Goal: Obtain resource: Download file/media

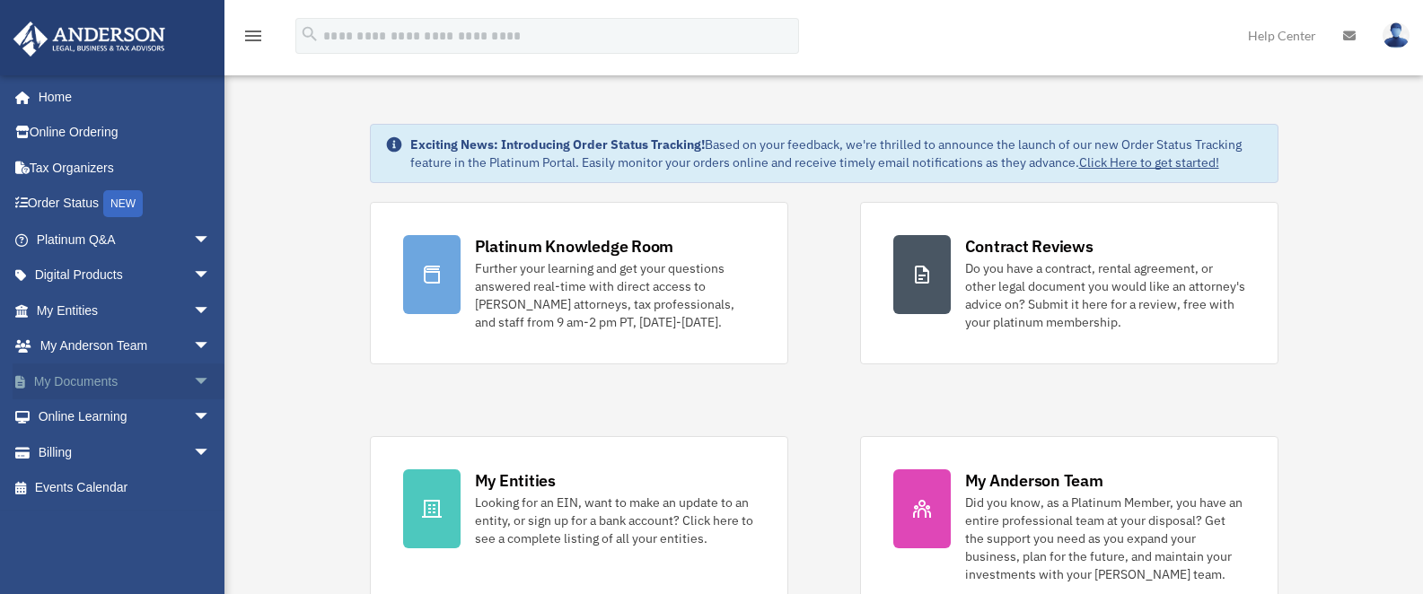
click at [171, 379] on link "My Documents arrow_drop_down" at bounding box center [125, 382] width 225 height 36
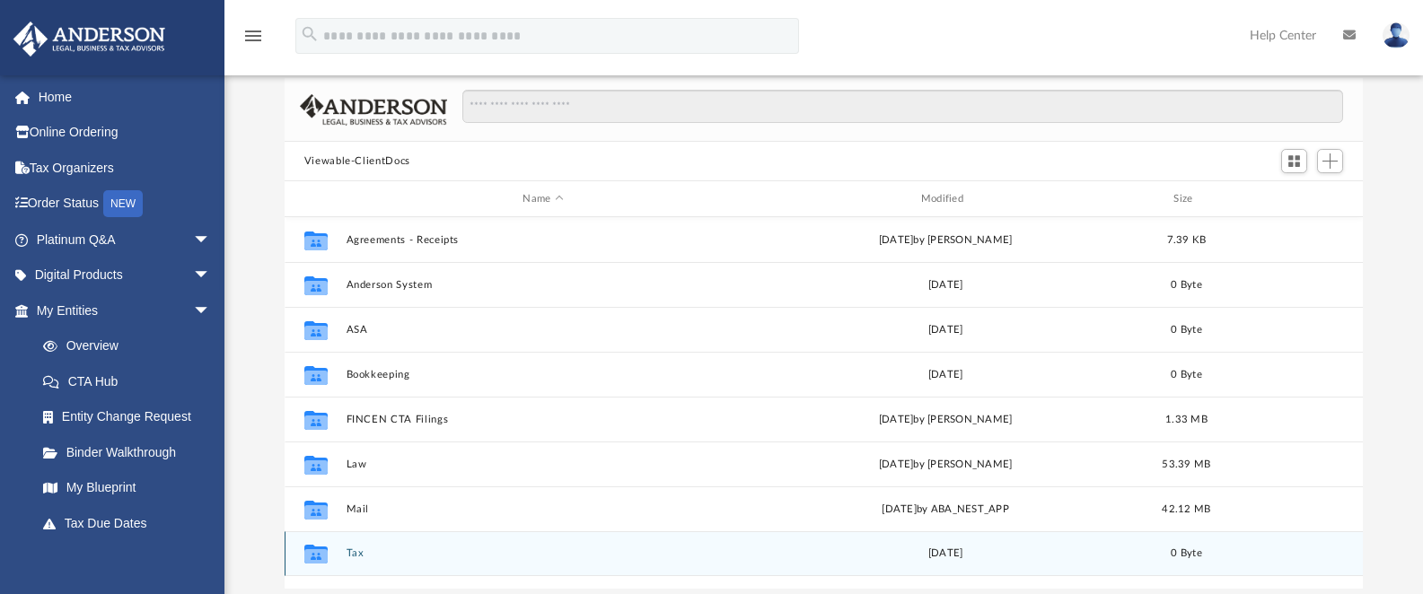
scroll to position [97, 0]
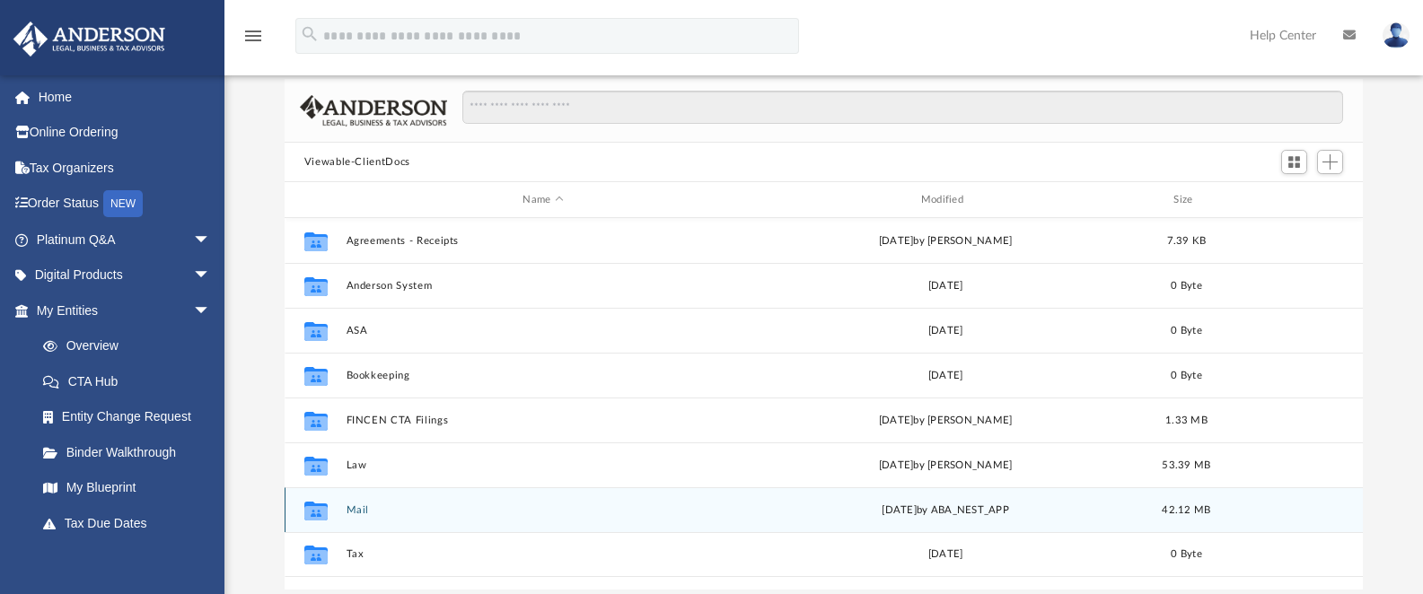
click at [345, 511] on div "Collaborated Folder Mail [DATE] by ABA_NEST_APP 42.12 MB" at bounding box center [824, 509] width 1079 height 45
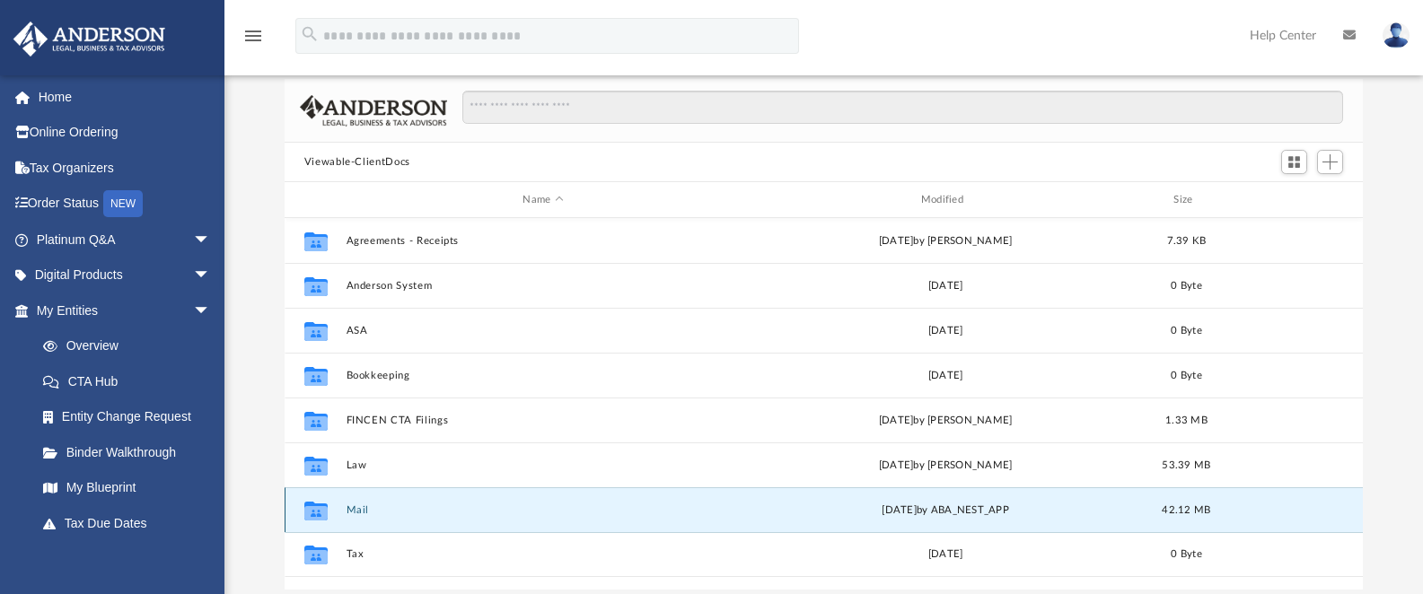
click at [351, 511] on button "Mail" at bounding box center [543, 510] width 394 height 12
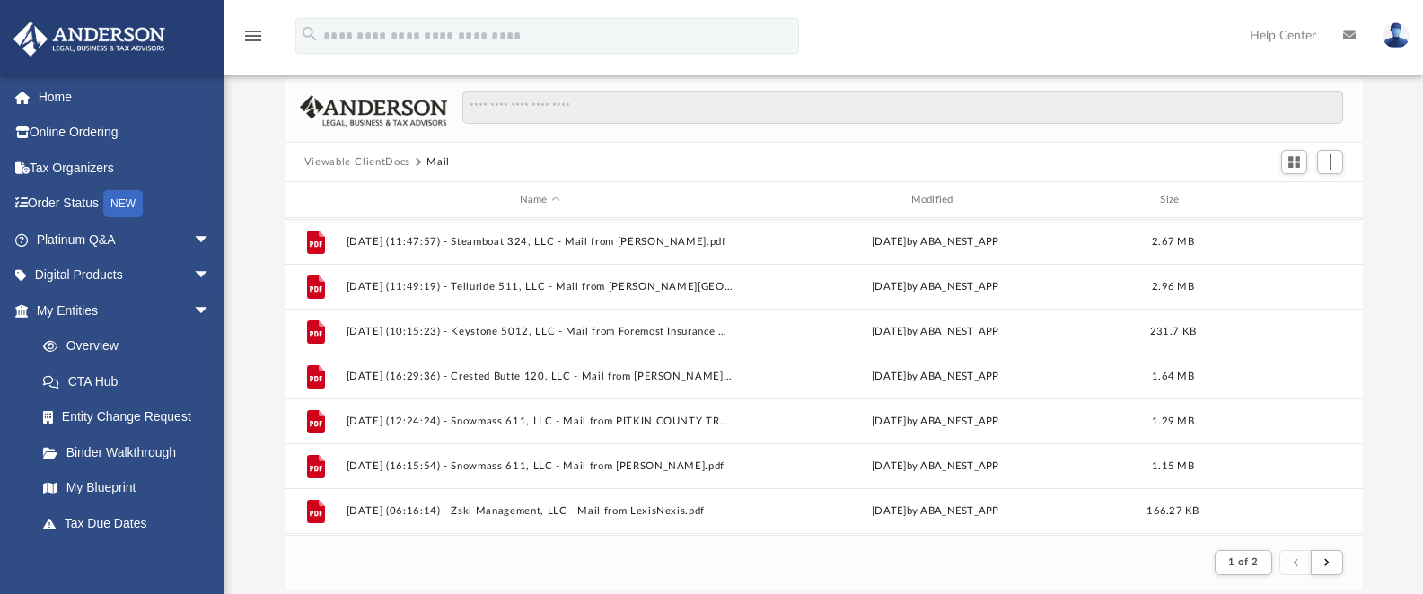
scroll to position [1927, 0]
click at [1324, 573] on button "submit" at bounding box center [1327, 563] width 32 height 26
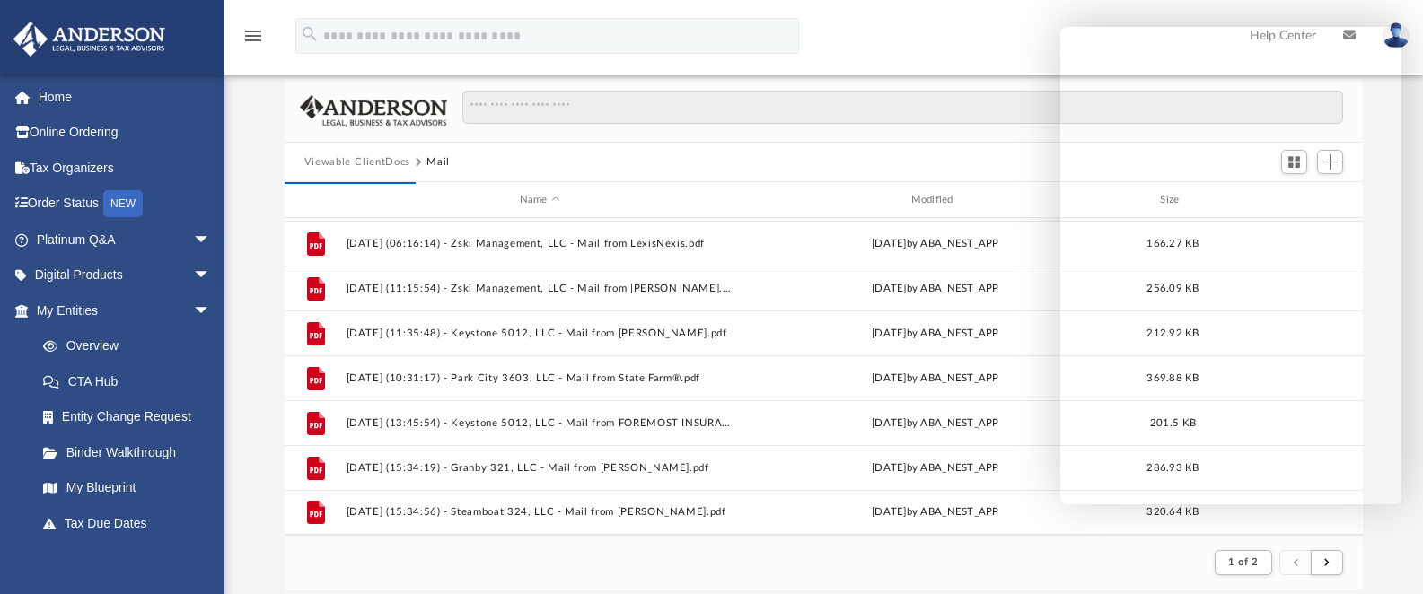
scroll to position [0, 0]
click at [1139, 589] on footer "2 of 2" at bounding box center [824, 562] width 1079 height 55
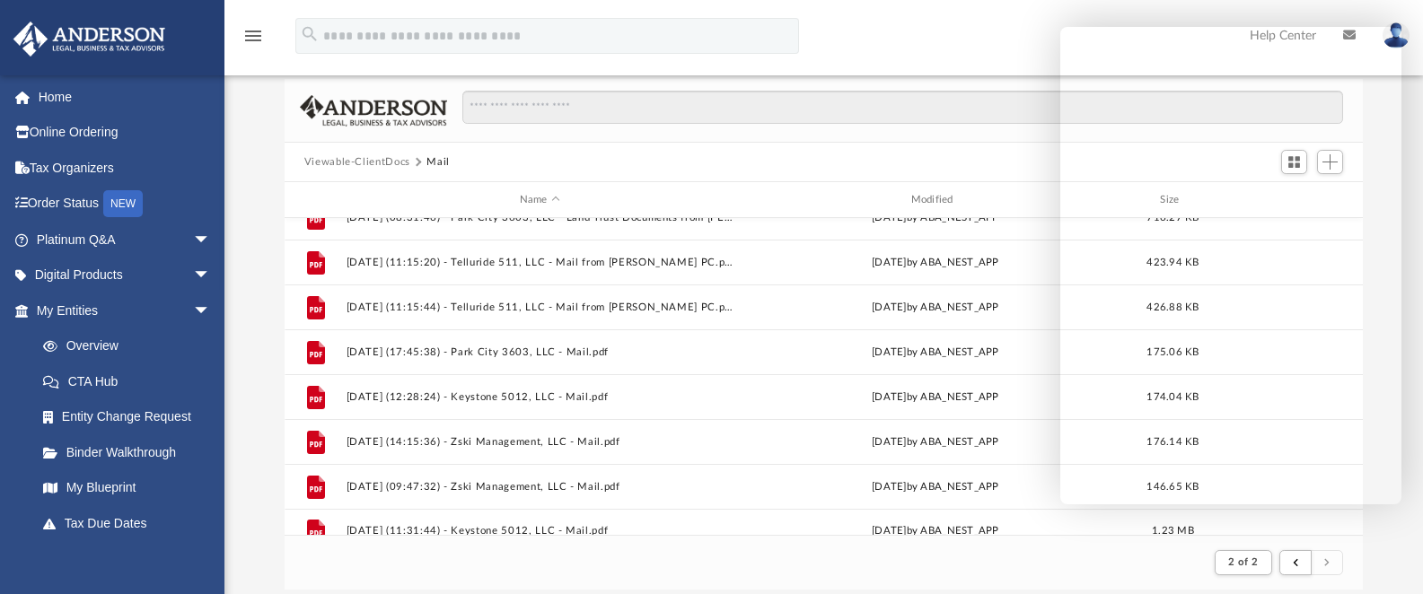
scroll to position [356, 0]
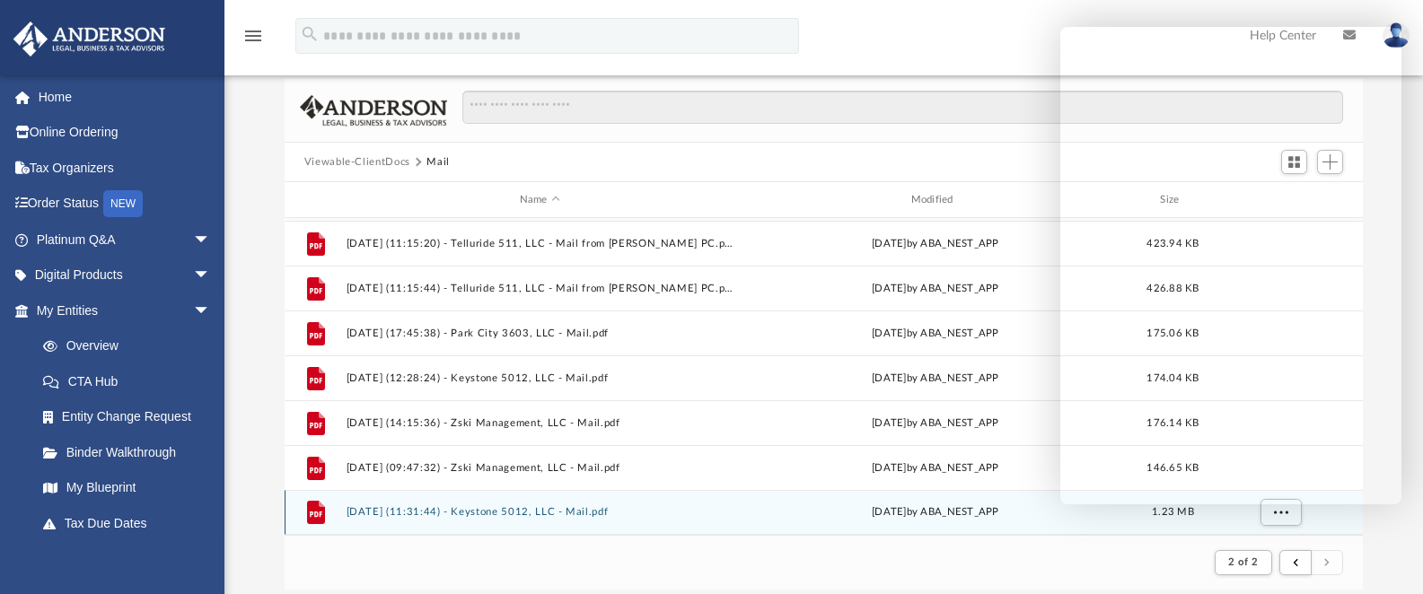
click at [521, 513] on button "[DATE] (11:31:44) - Keystone 5012, LLC - Mail.pdf" at bounding box center [540, 512] width 388 height 12
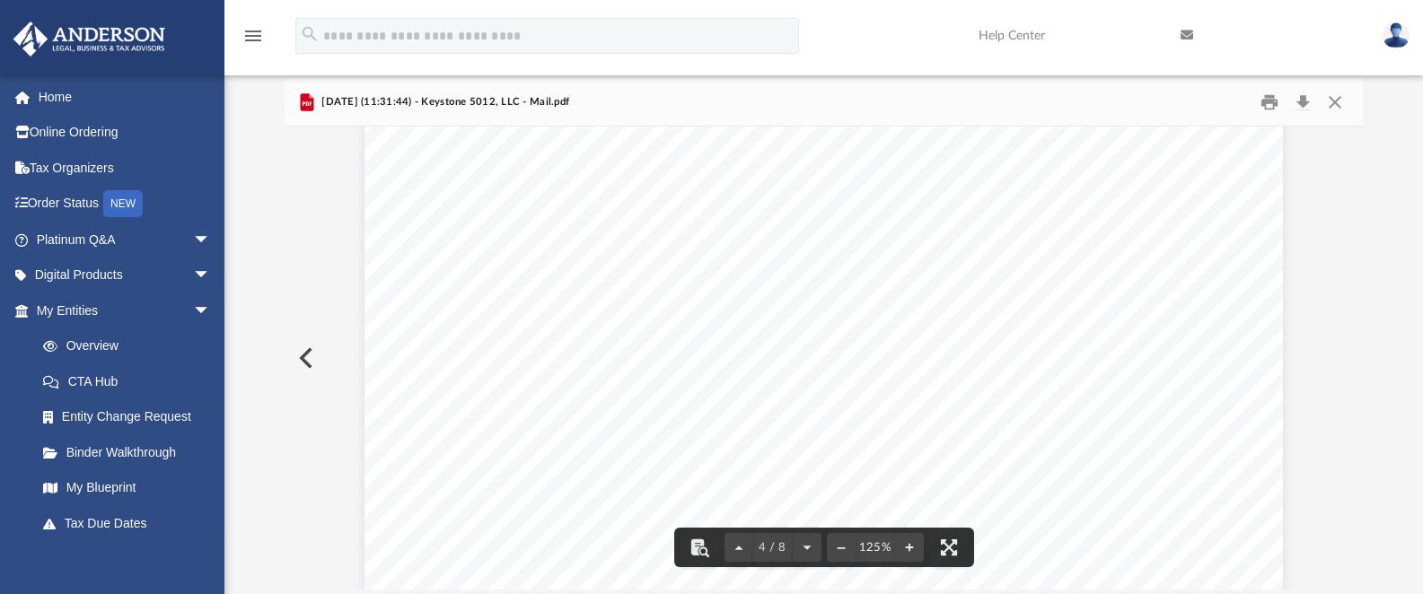
scroll to position [3928, 0]
click at [1305, 99] on button "Download" at bounding box center [1302, 103] width 32 height 28
click at [305, 358] on button "Preview" at bounding box center [304, 358] width 39 height 50
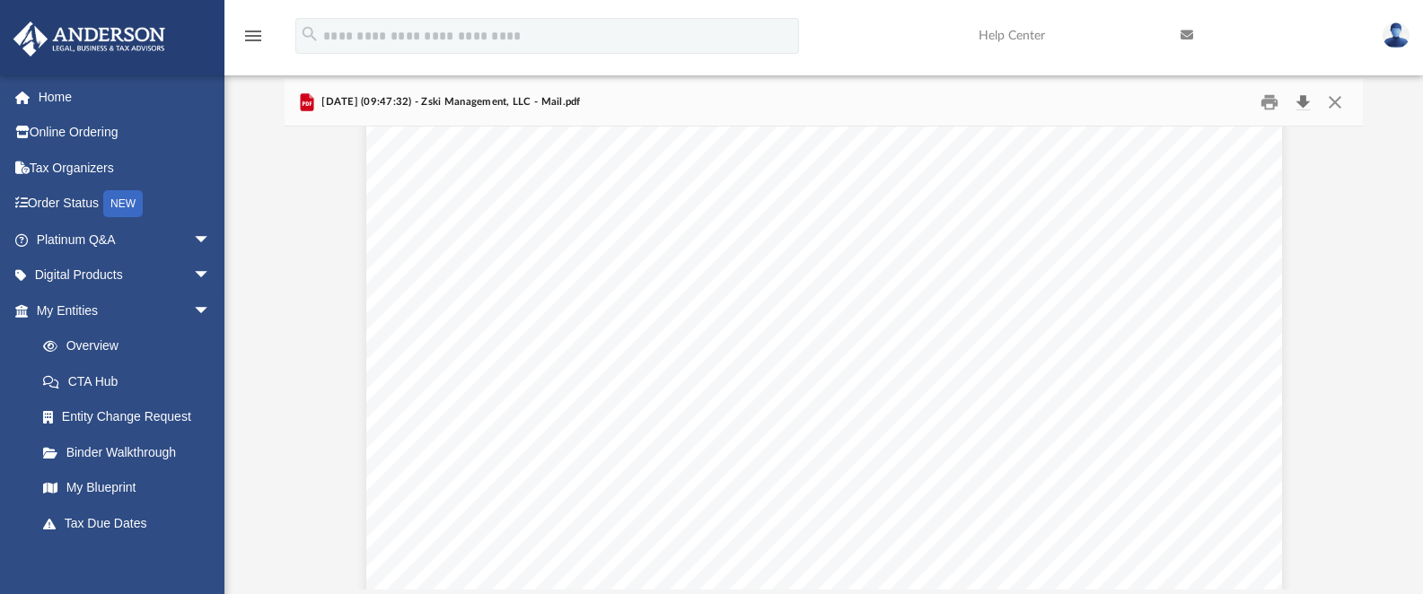
click at [1299, 105] on button "Download" at bounding box center [1302, 103] width 32 height 28
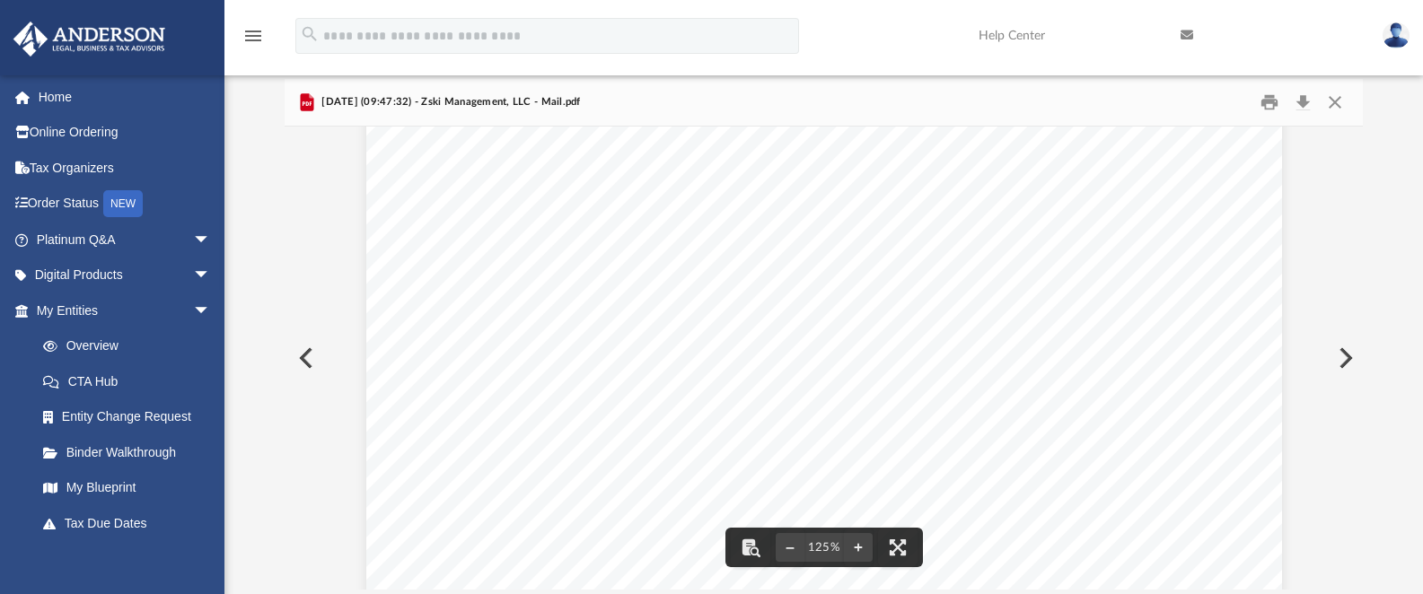
click at [302, 363] on button "Preview" at bounding box center [304, 358] width 39 height 50
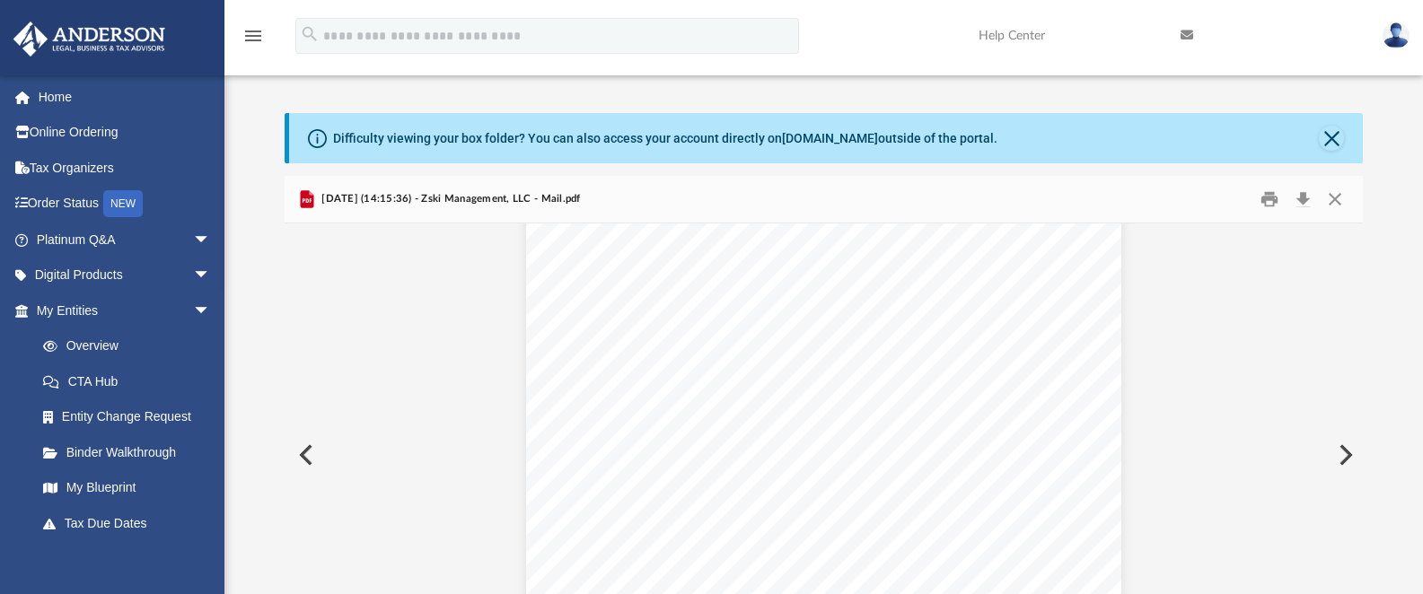
scroll to position [1225, 0]
click at [1301, 200] on button "Download" at bounding box center [1302, 200] width 32 height 28
click at [303, 455] on button "Preview" at bounding box center [304, 455] width 39 height 50
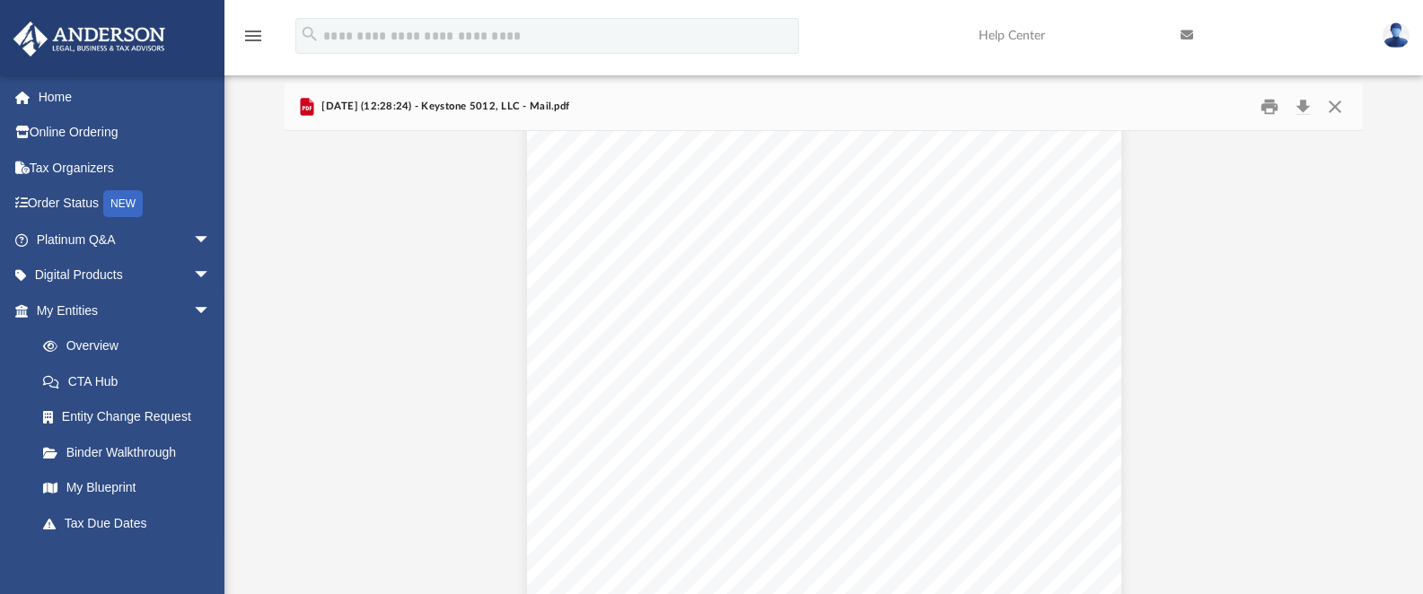
scroll to position [1154, 0]
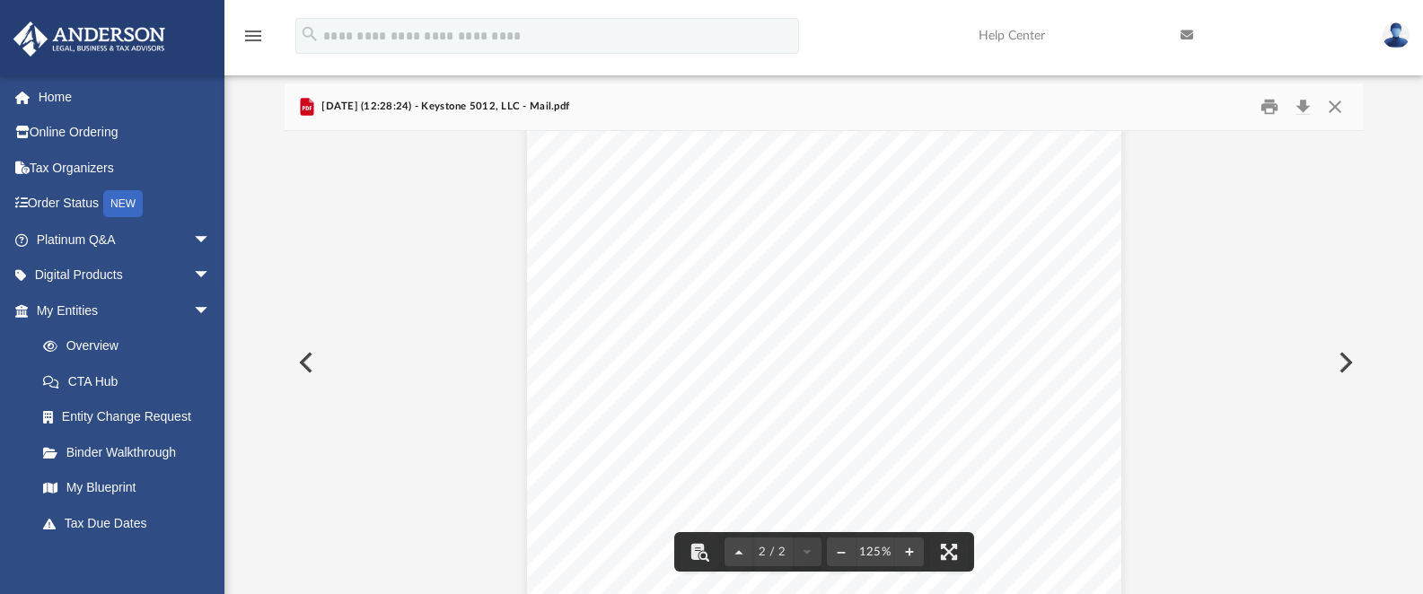
click at [305, 363] on button "Preview" at bounding box center [304, 363] width 39 height 50
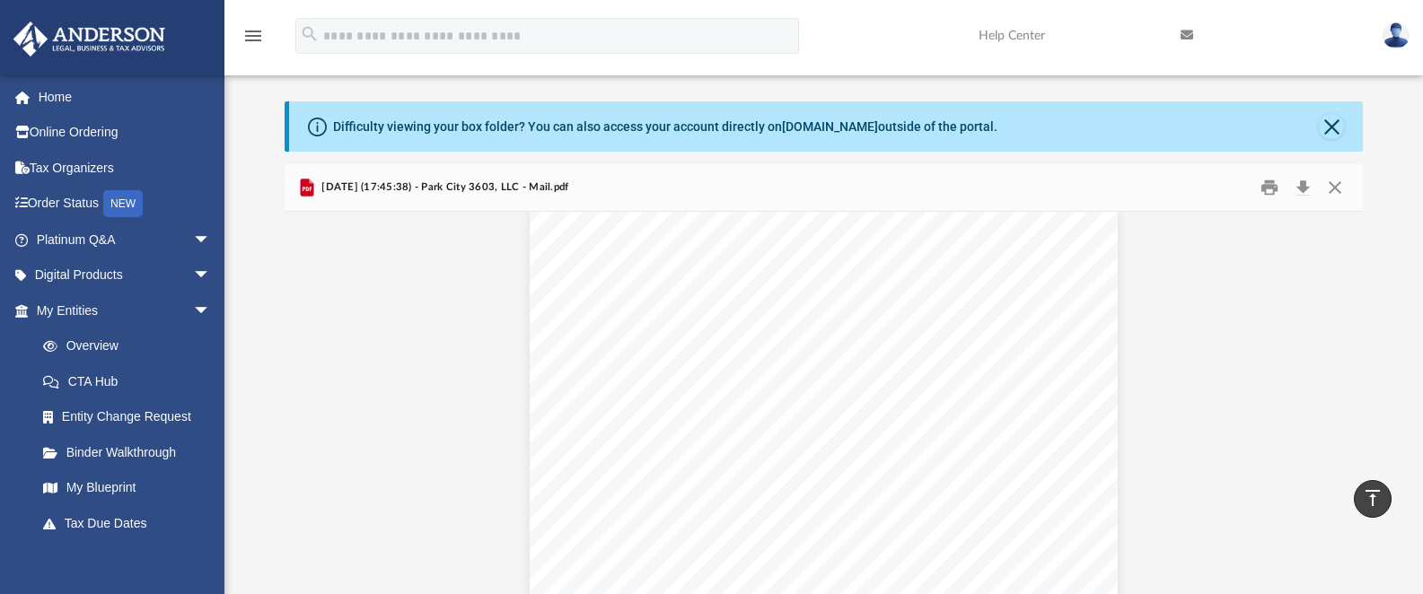
scroll to position [0, 0]
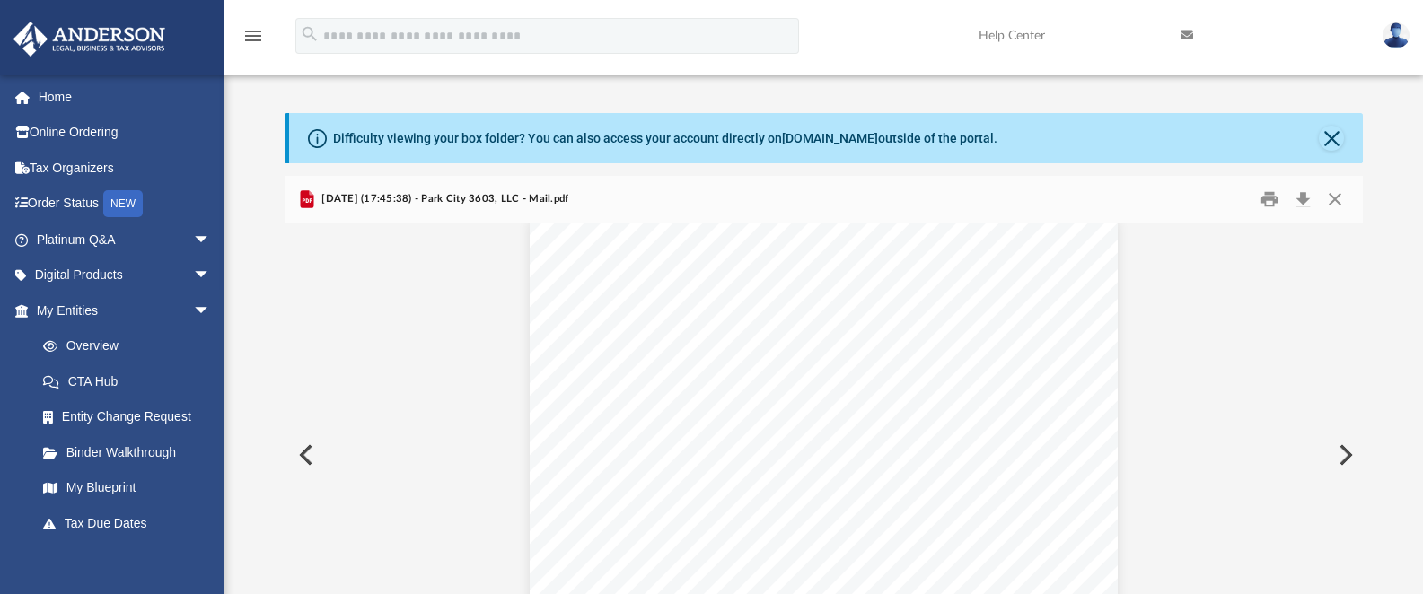
click at [307, 452] on button "Preview" at bounding box center [304, 455] width 39 height 50
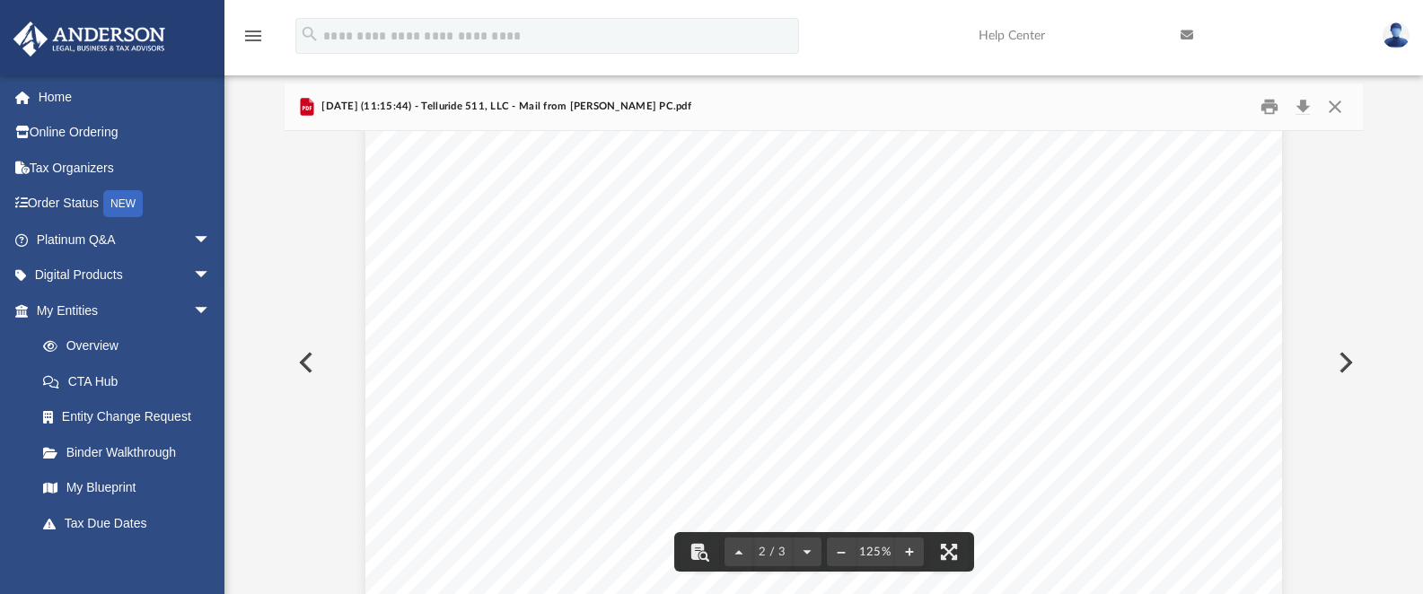
scroll to position [1452, 0]
click at [315, 364] on button "Preview" at bounding box center [304, 363] width 39 height 50
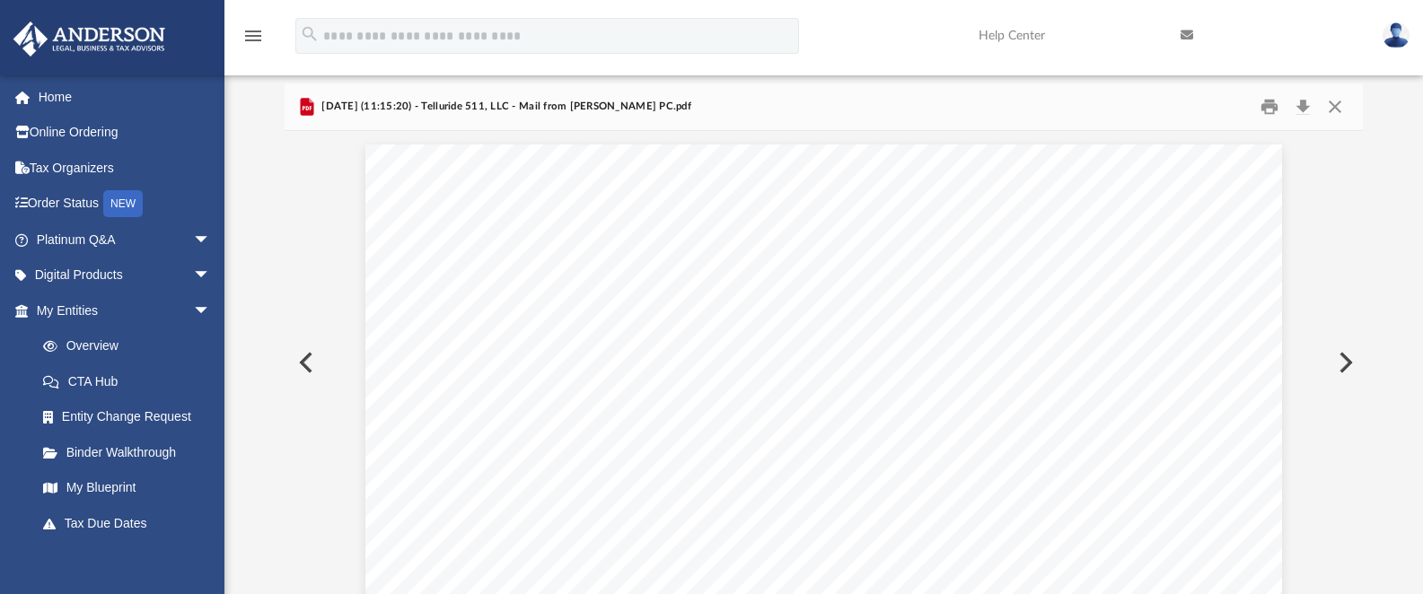
scroll to position [1206, 0]
click at [316, 364] on button "Preview" at bounding box center [304, 363] width 39 height 50
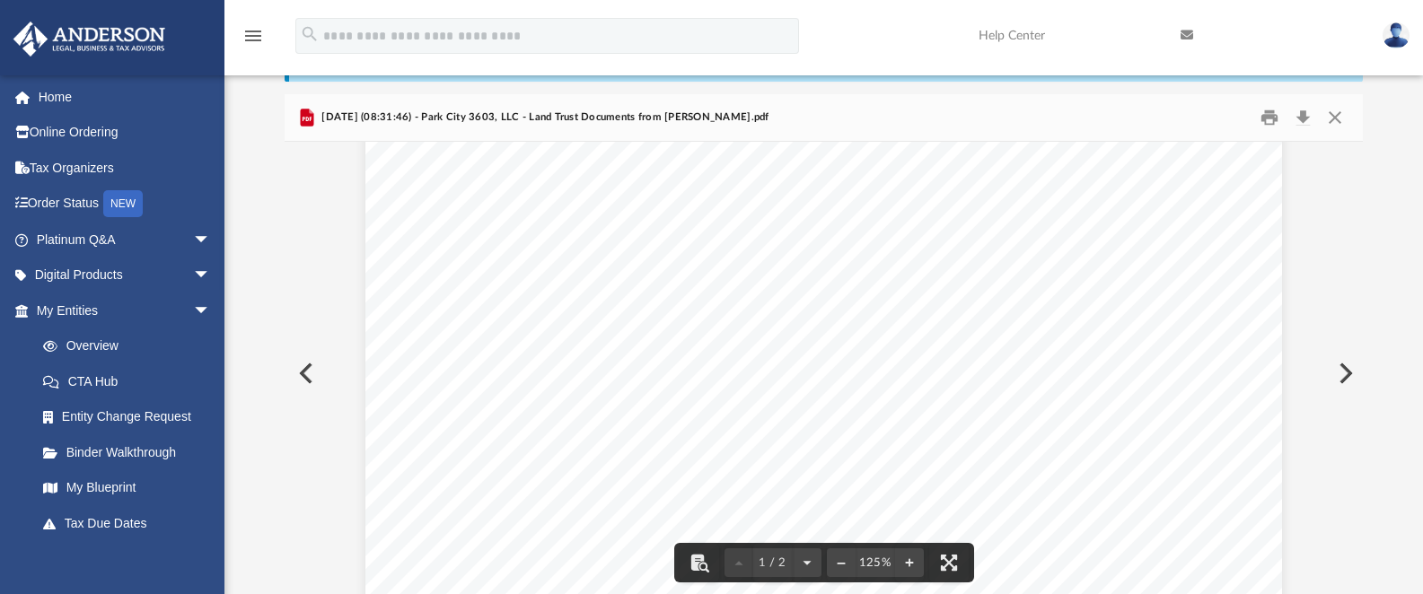
scroll to position [310, 0]
click at [1299, 114] on button "Download" at bounding box center [1302, 118] width 32 height 28
click at [311, 381] on button "Preview" at bounding box center [304, 373] width 39 height 50
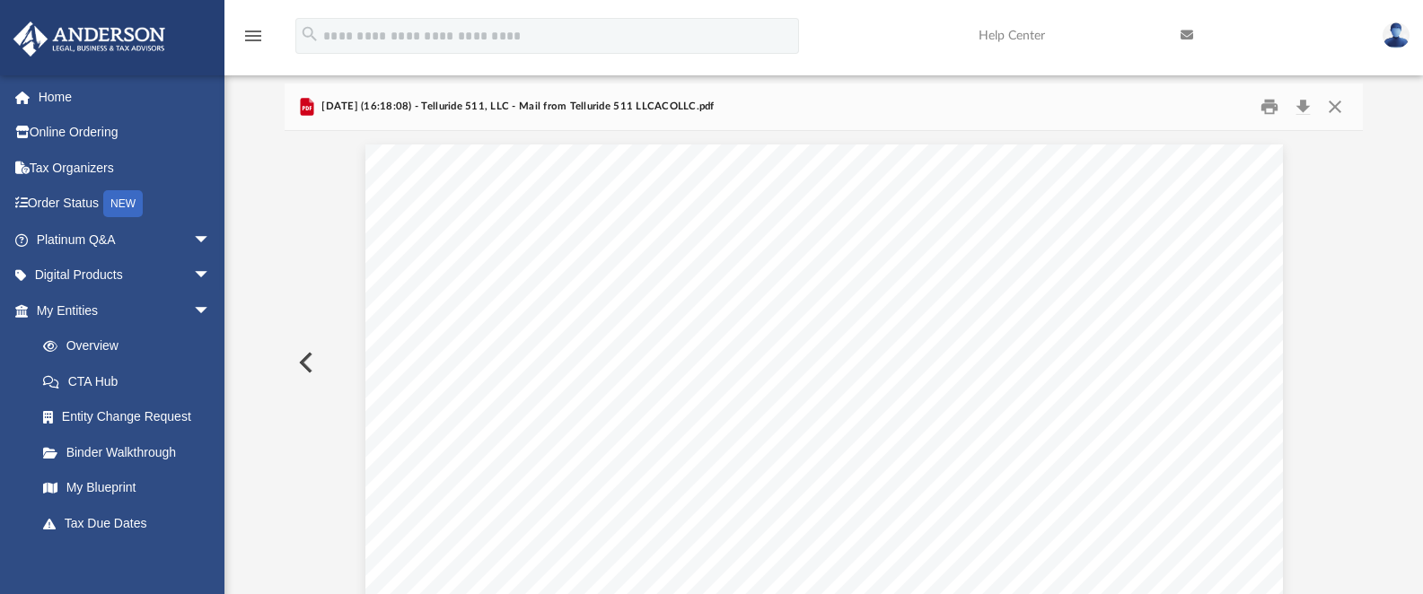
scroll to position [2091, 0]
click at [311, 381] on button "Preview" at bounding box center [304, 363] width 39 height 50
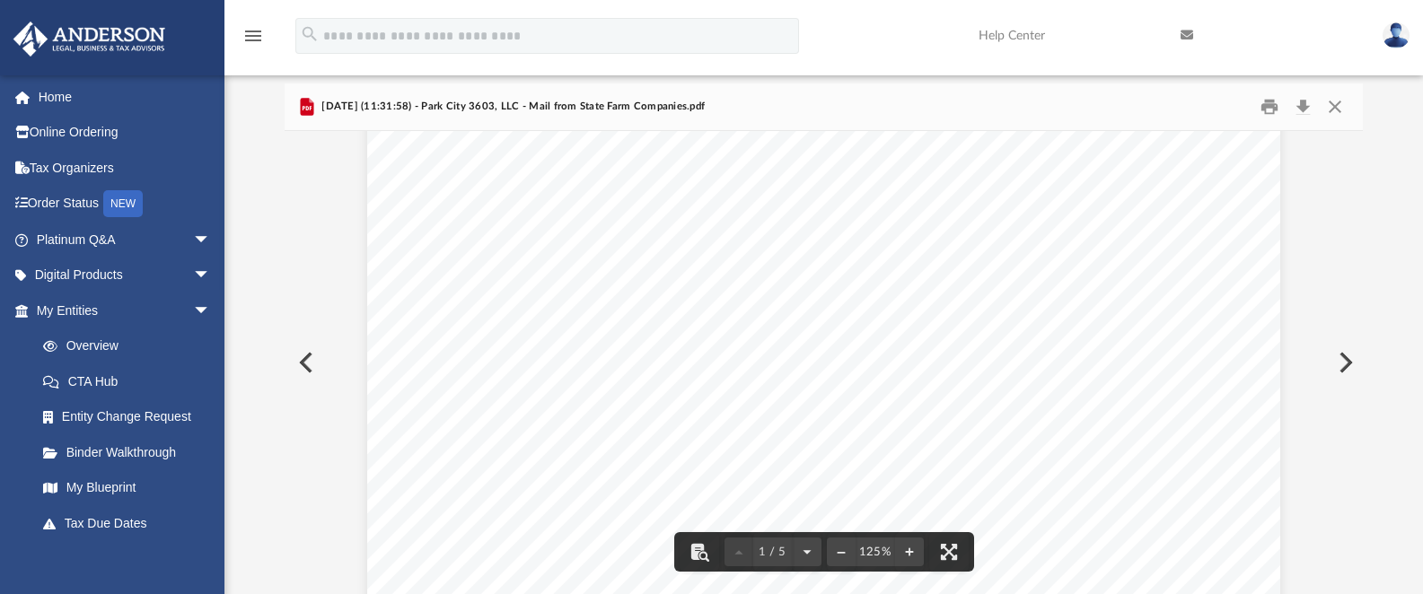
scroll to position [664, 0]
click at [1309, 108] on button "Download" at bounding box center [1302, 107] width 32 height 28
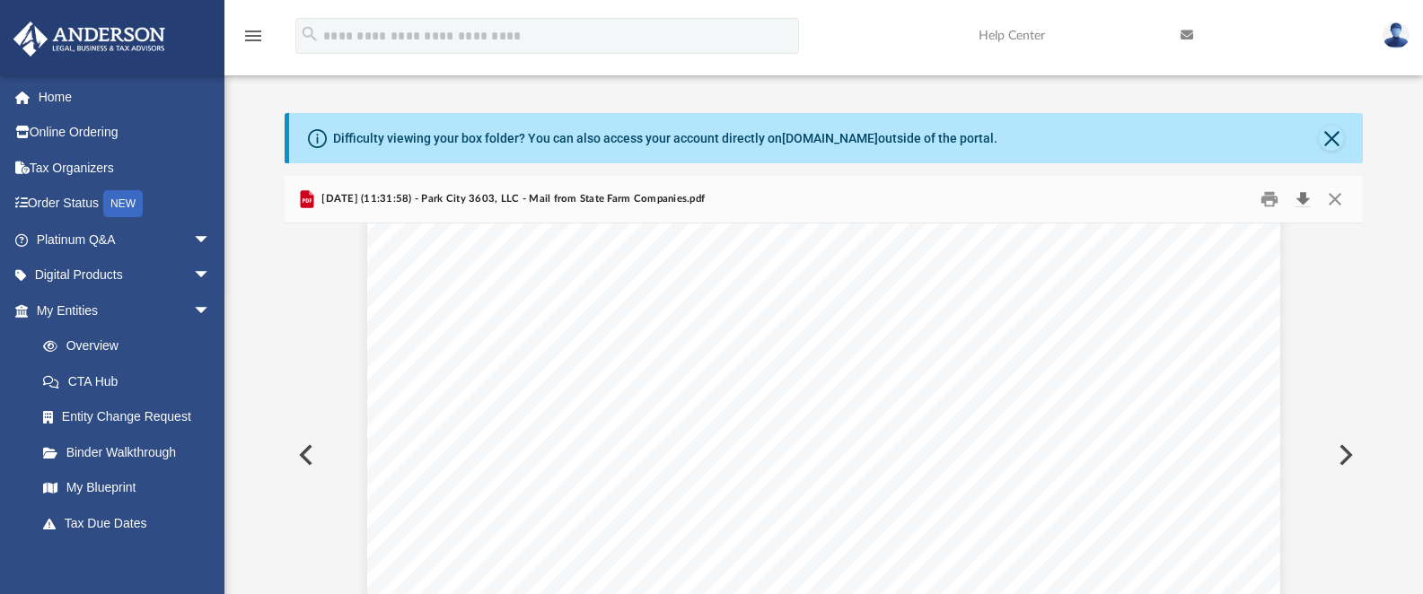
scroll to position [35, 0]
click at [309, 466] on button "Preview" at bounding box center [304, 455] width 39 height 50
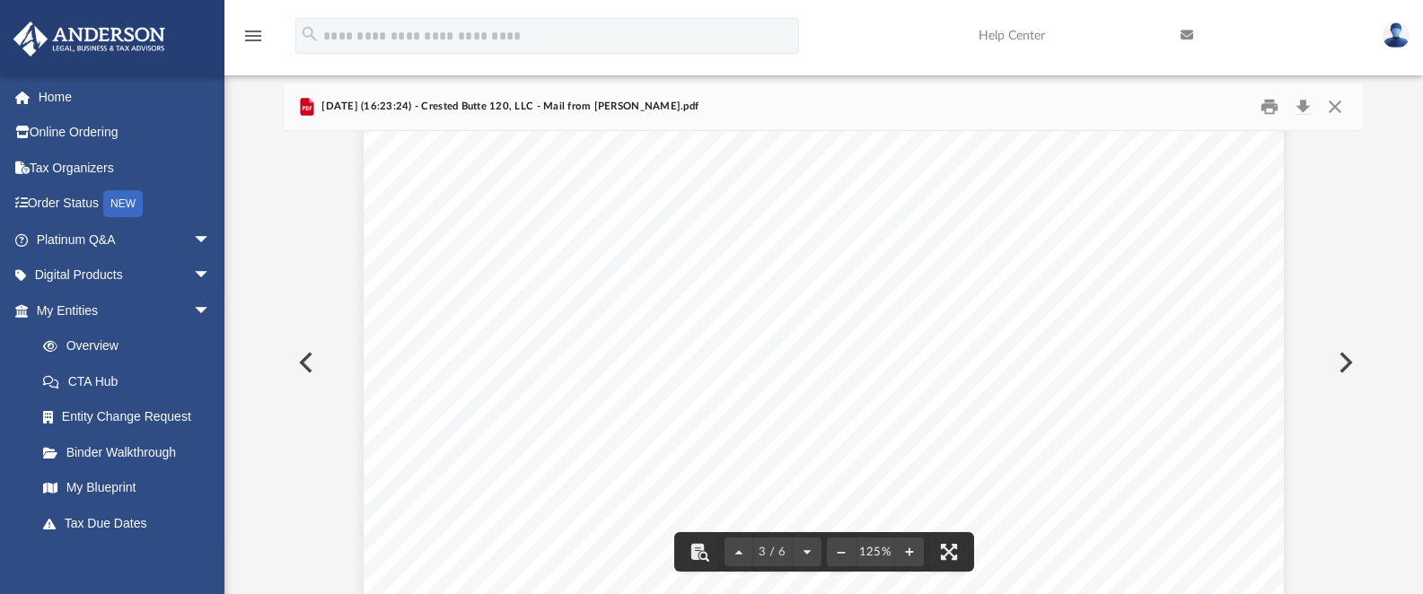
scroll to position [3312, 0]
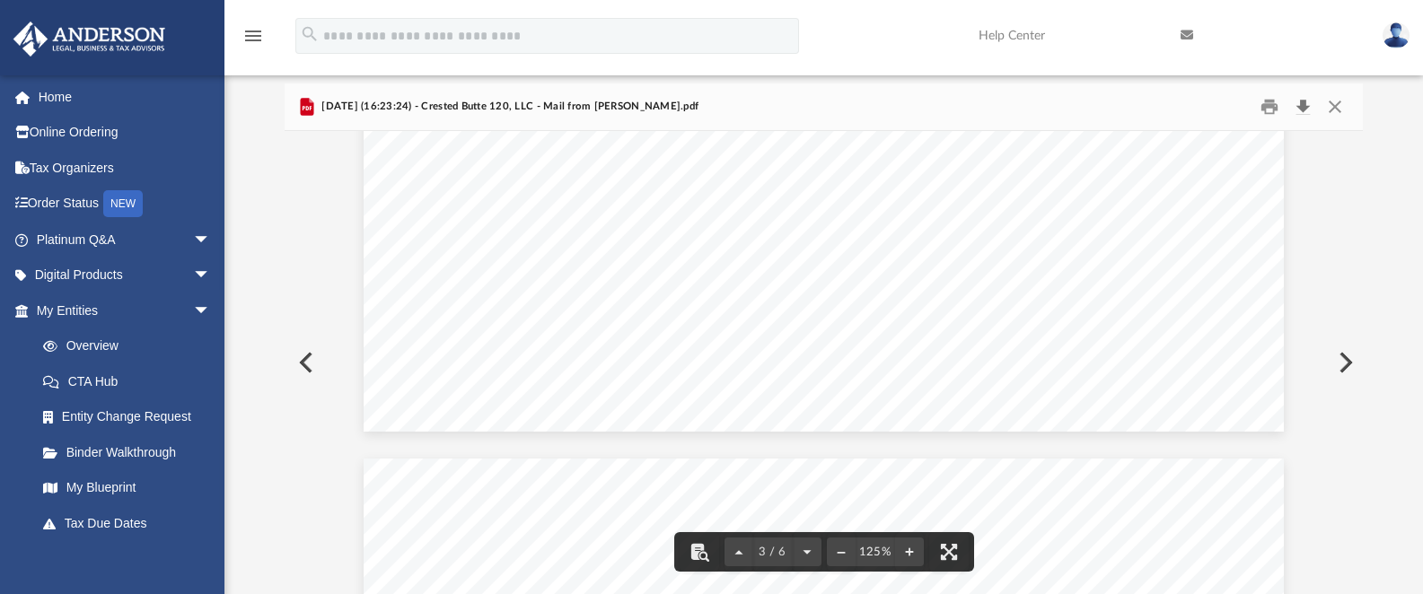
click at [1304, 105] on button "Download" at bounding box center [1302, 107] width 32 height 28
click at [305, 362] on button "Preview" at bounding box center [304, 363] width 39 height 50
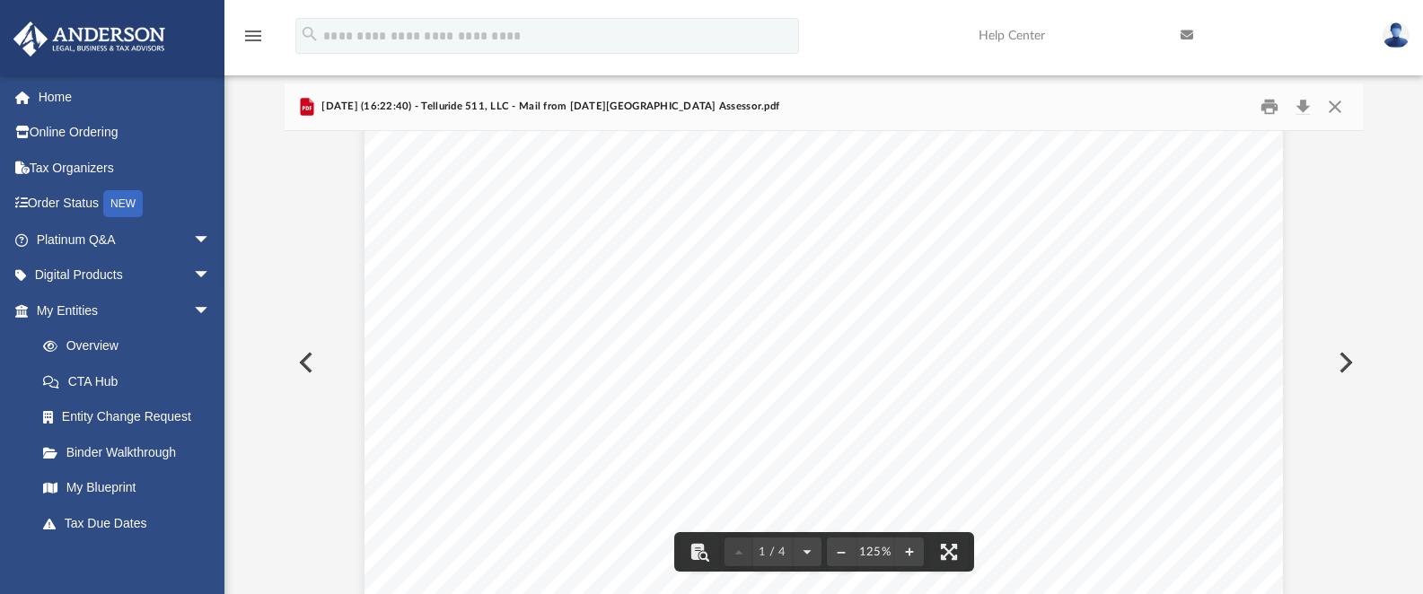
scroll to position [134, 0]
click at [1305, 110] on button "Download" at bounding box center [1302, 107] width 32 height 28
click at [310, 364] on button "Preview" at bounding box center [304, 363] width 39 height 50
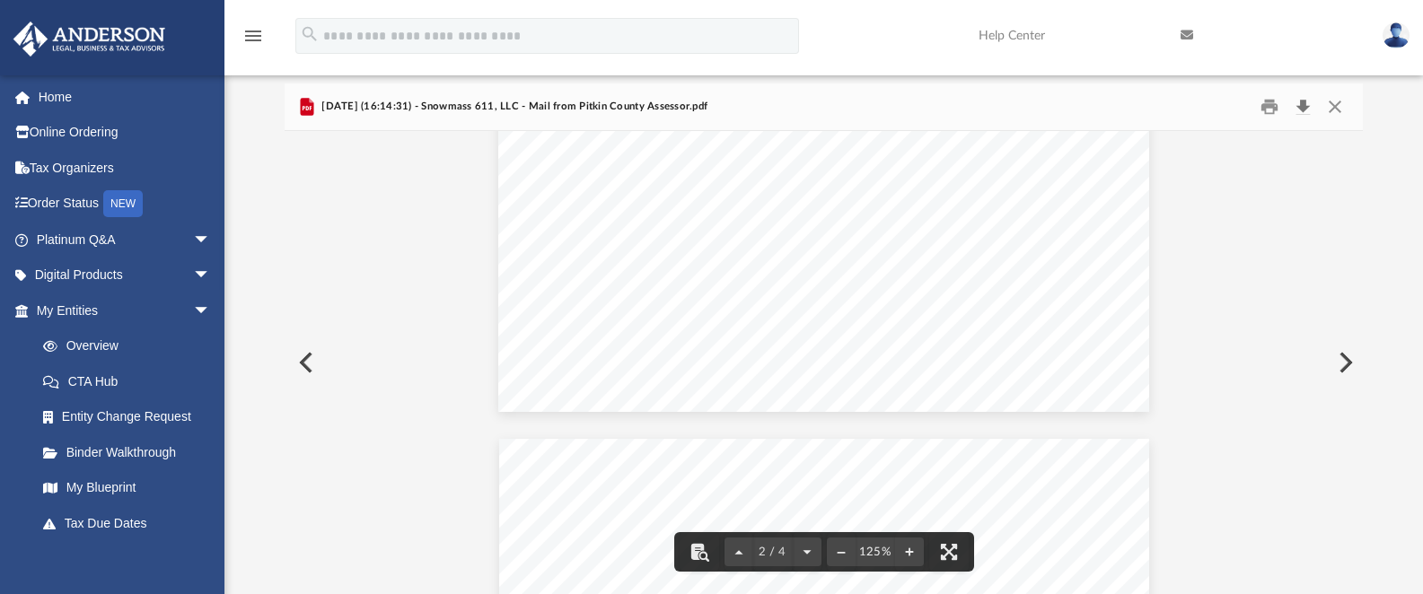
click at [1305, 106] on button "Download" at bounding box center [1302, 107] width 32 height 28
click at [308, 359] on button "Preview" at bounding box center [304, 363] width 39 height 50
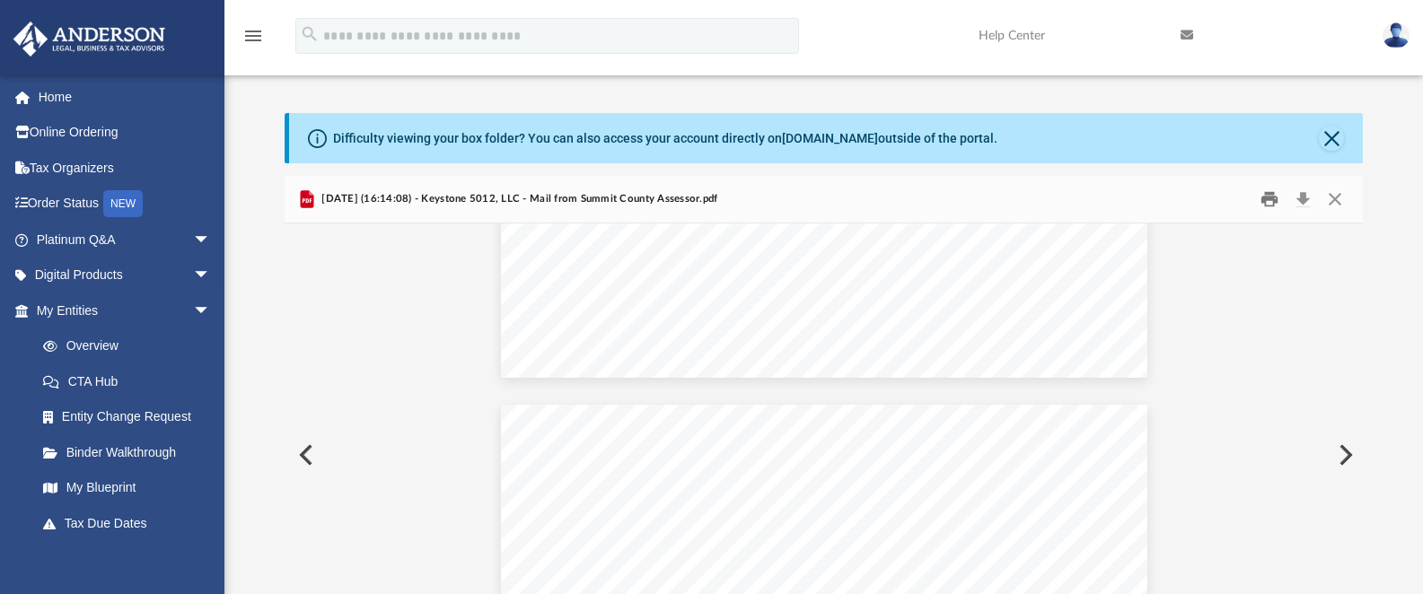
scroll to position [267, 0]
click at [1302, 196] on button "Download" at bounding box center [1302, 200] width 32 height 28
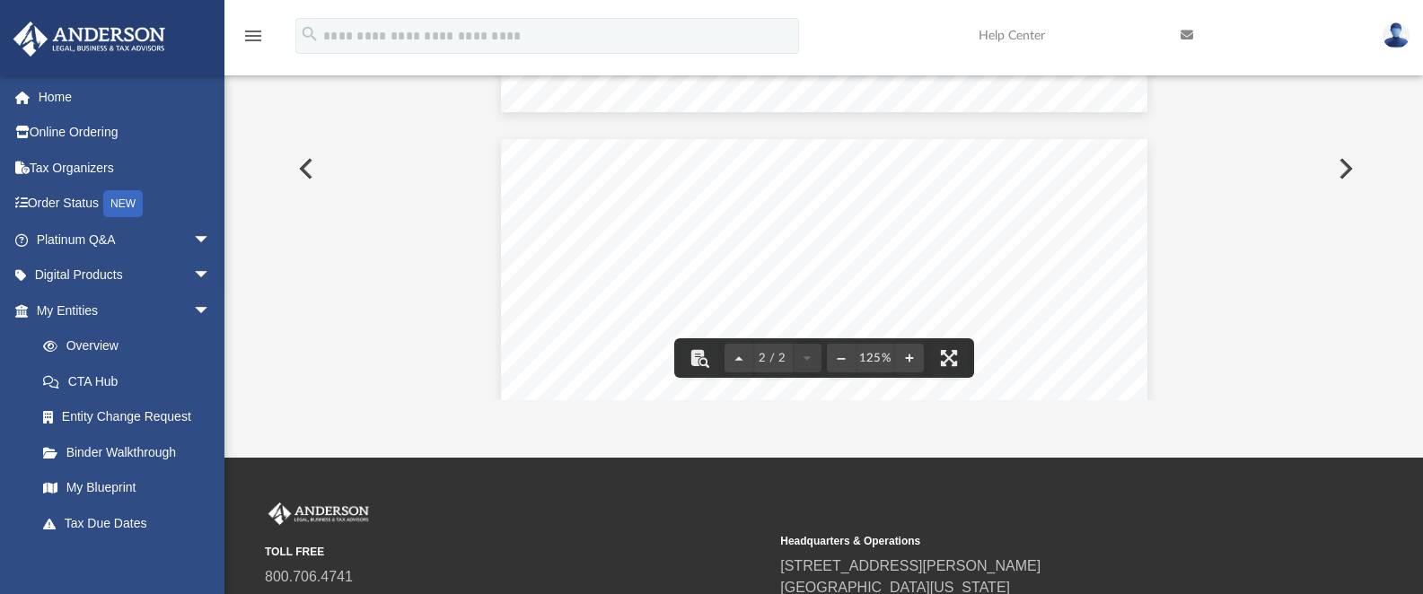
scroll to position [300, 0]
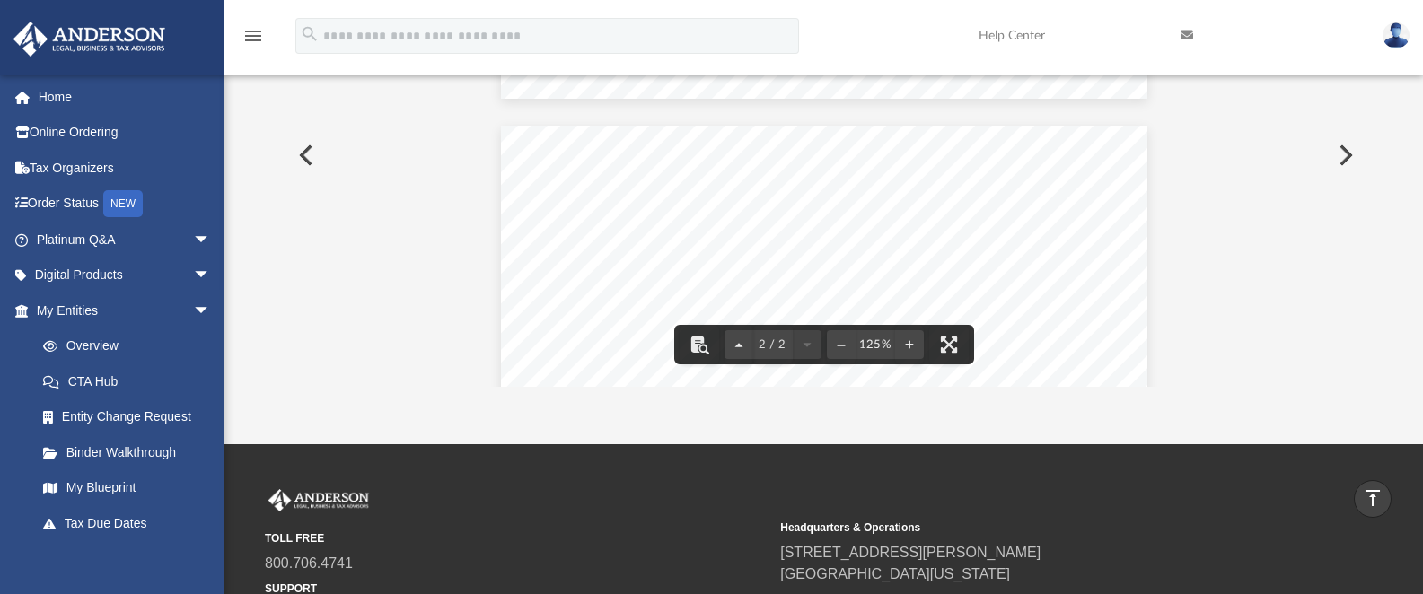
click at [456, 234] on div "Document Viewer" at bounding box center [824, 112] width 1079 height 910
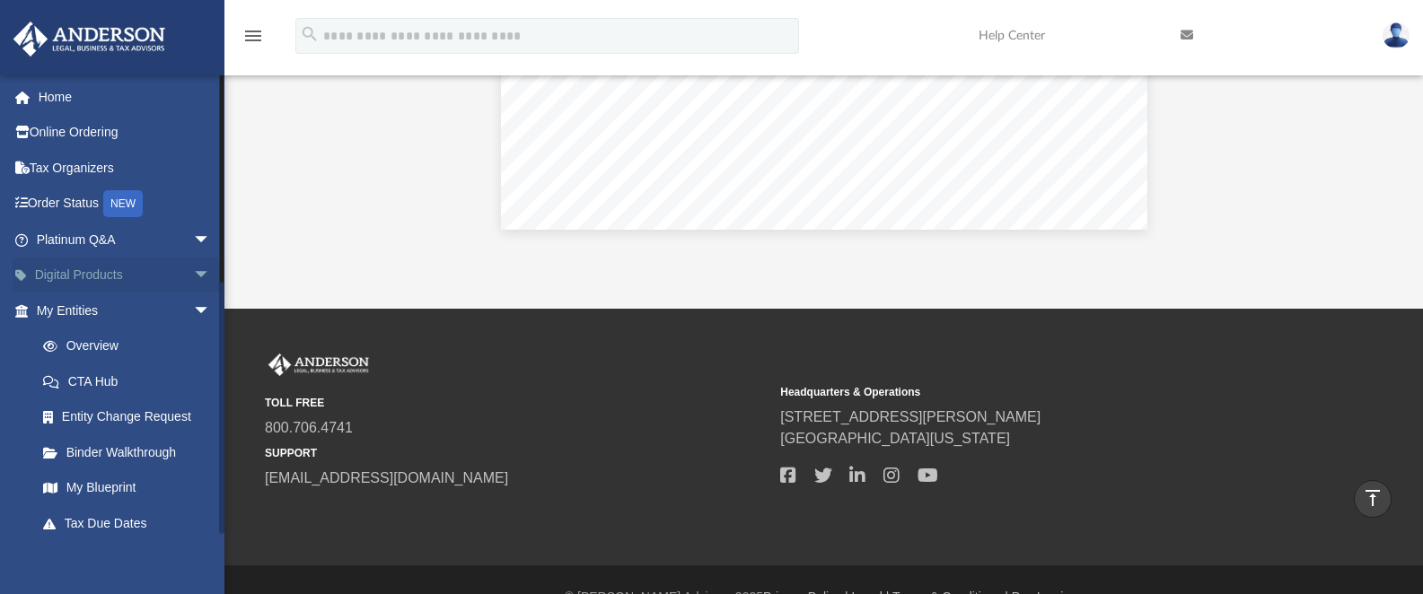
scroll to position [0, 0]
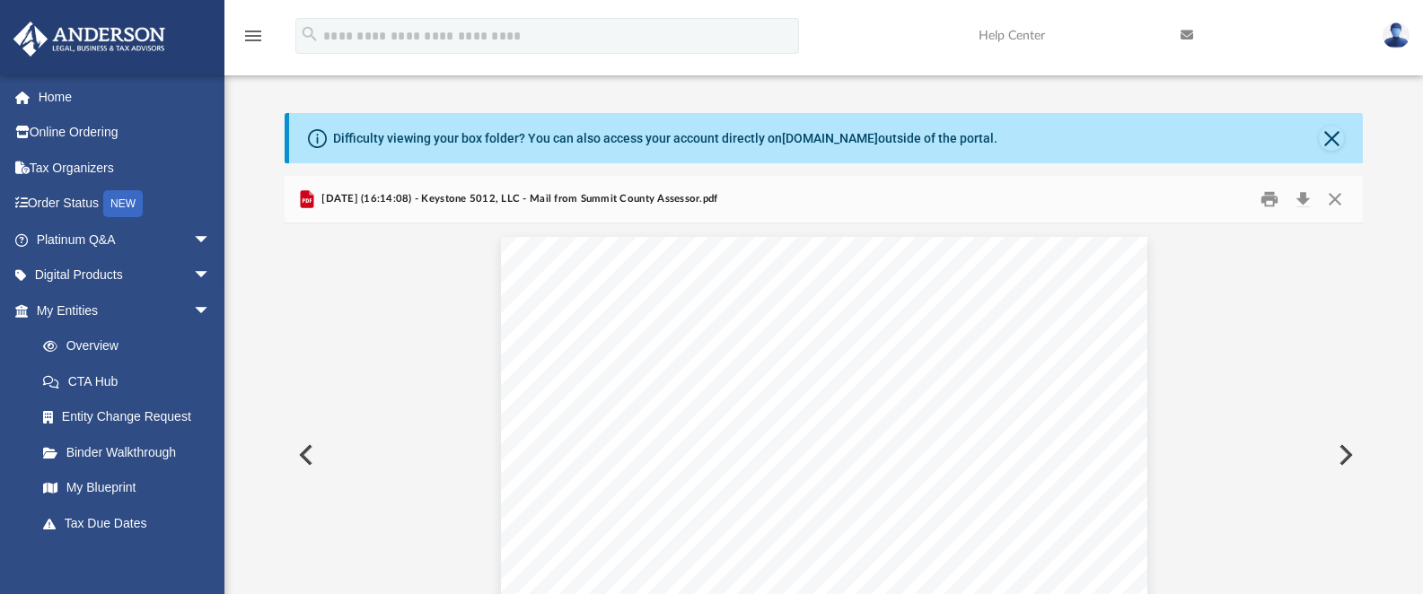
click at [308, 461] on button "Preview" at bounding box center [304, 455] width 39 height 50
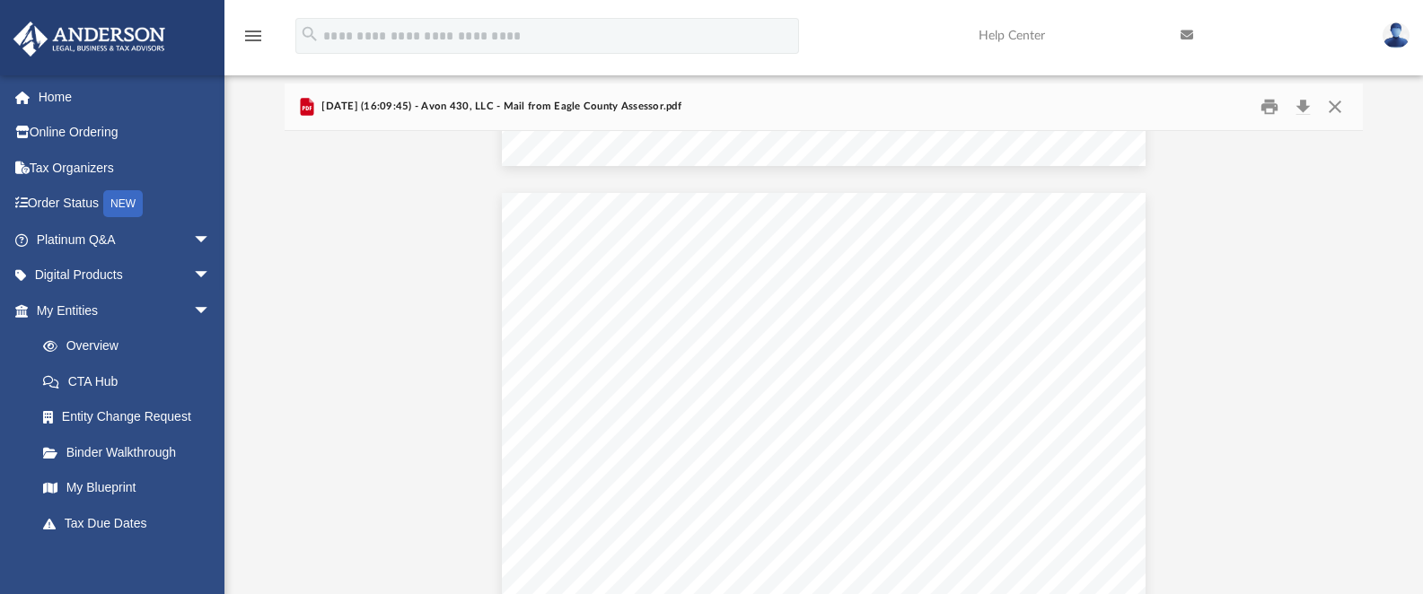
scroll to position [841, 0]
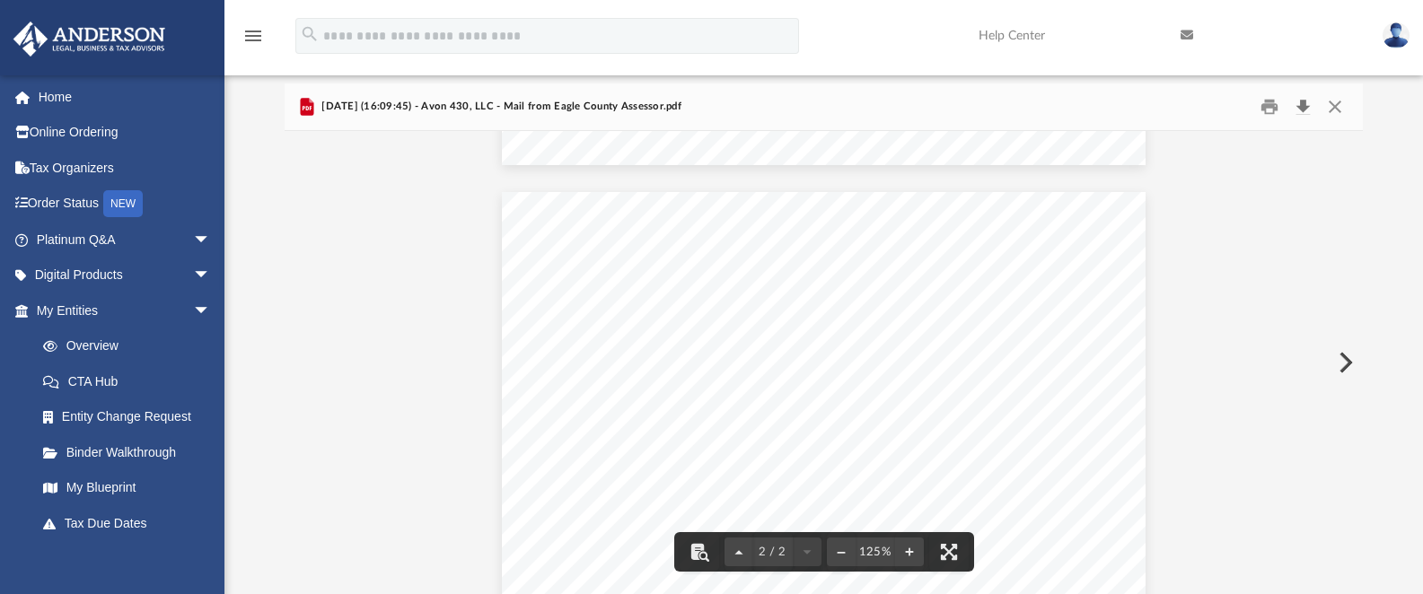
click at [1302, 101] on button "Download" at bounding box center [1302, 107] width 32 height 28
click at [461, 473] on div "Document Viewer" at bounding box center [824, 179] width 1079 height 1778
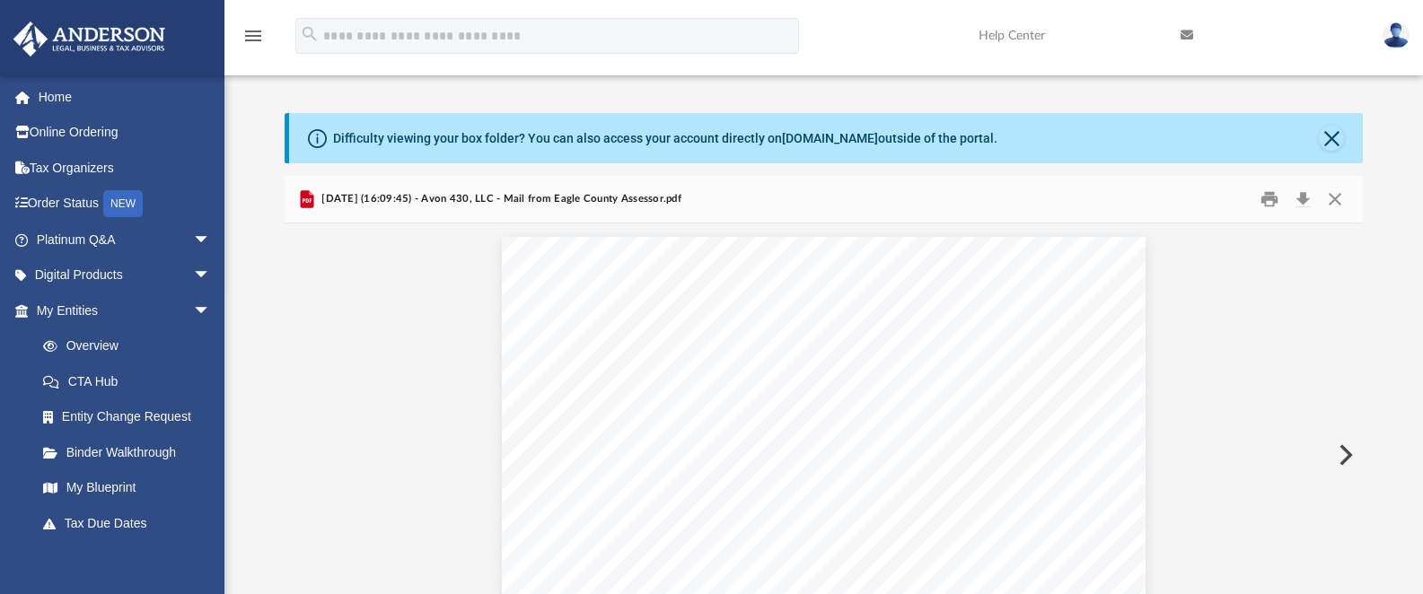
click at [1327, 196] on button "Close" at bounding box center [1335, 200] width 32 height 28
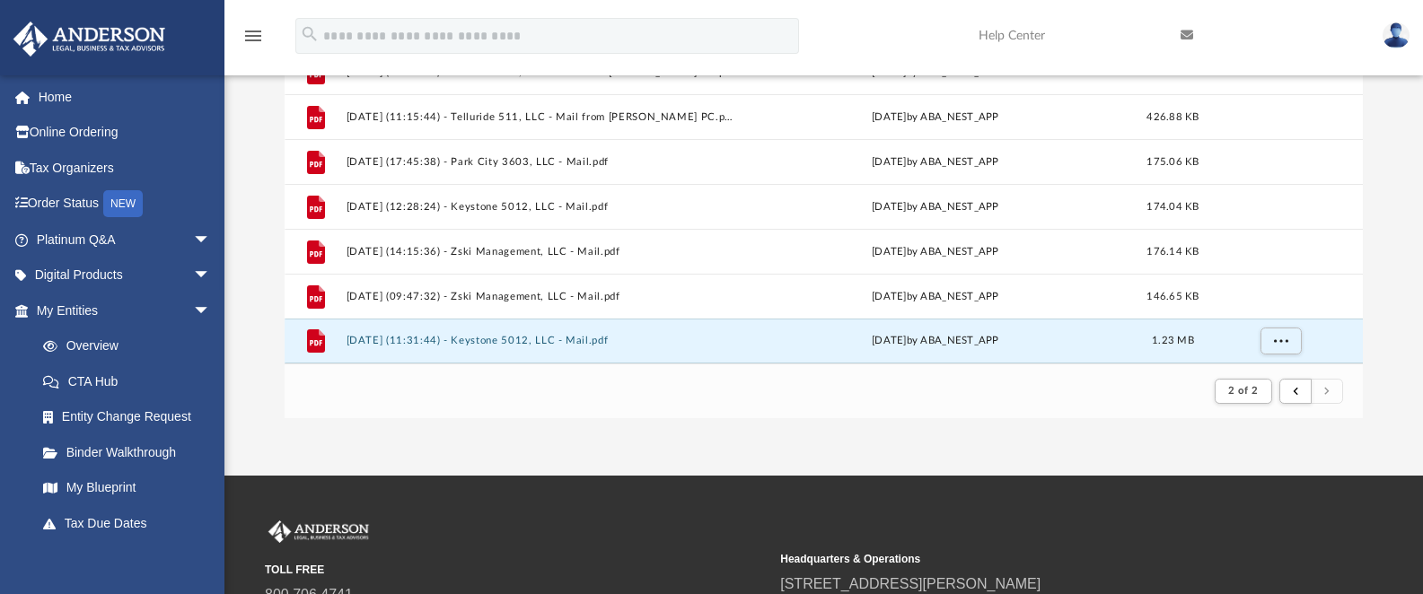
scroll to position [276, 0]
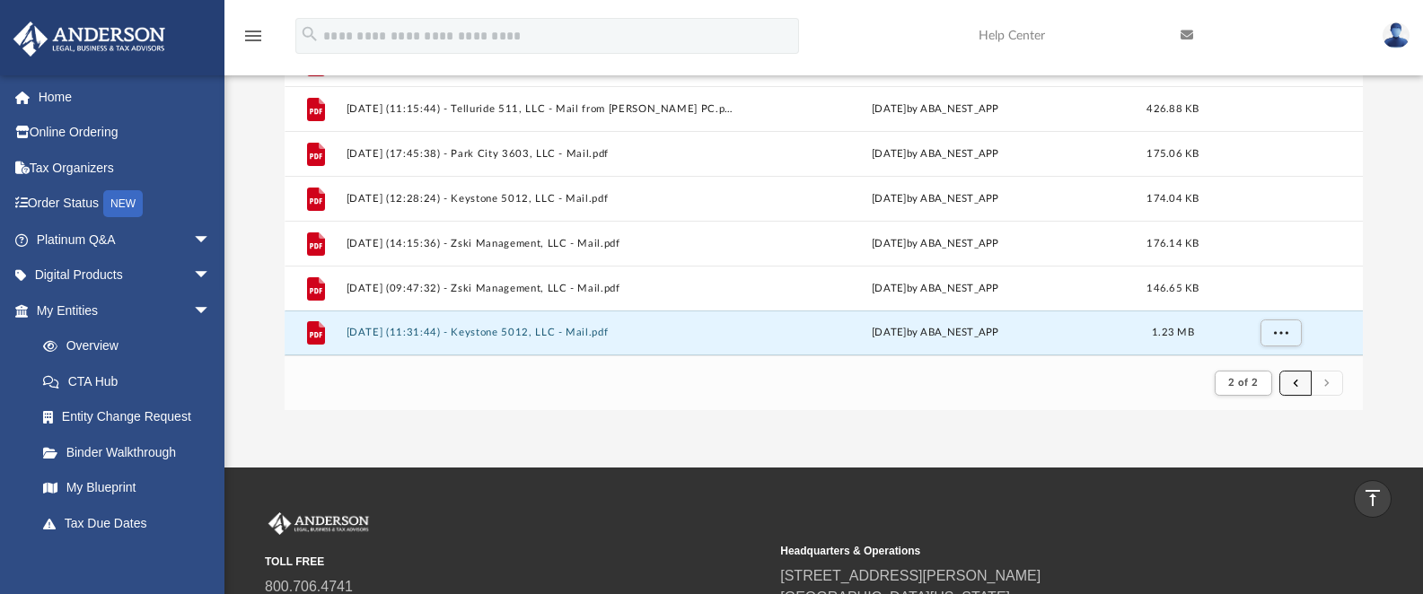
click at [1294, 387] on span "submit" at bounding box center [1295, 383] width 5 height 10
click at [1291, 382] on button "submit" at bounding box center [1295, 384] width 32 height 26
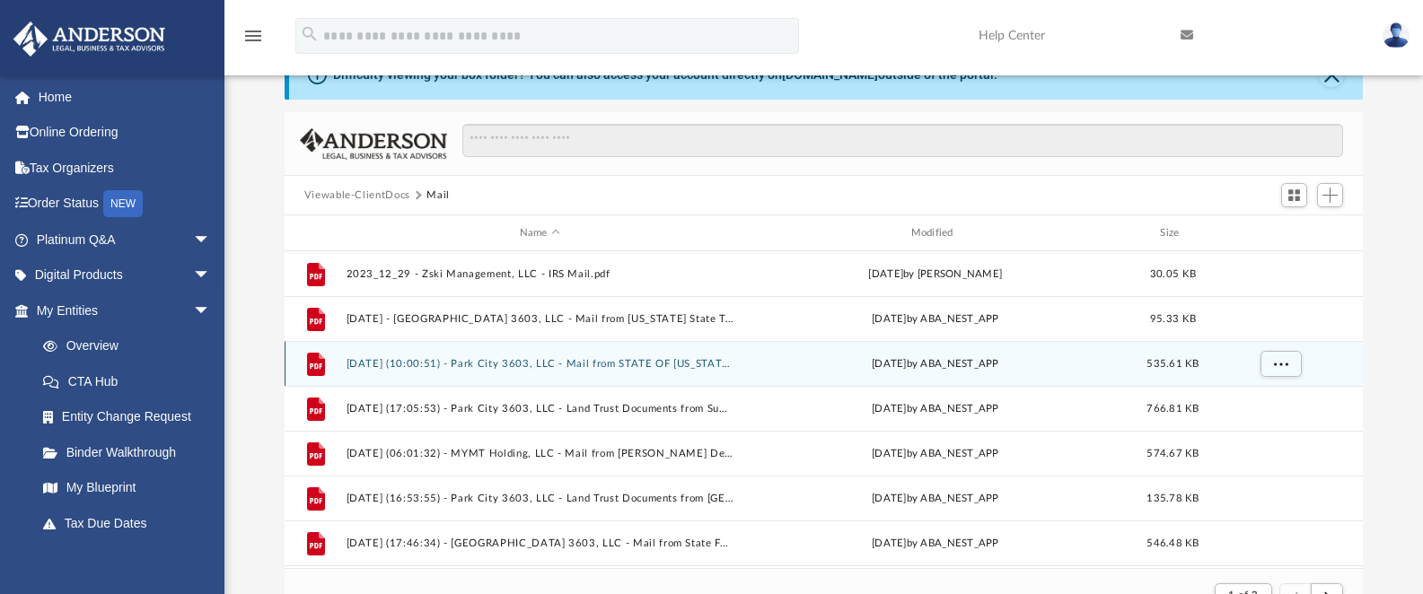
scroll to position [185, 0]
